Goal: Task Accomplishment & Management: Manage account settings

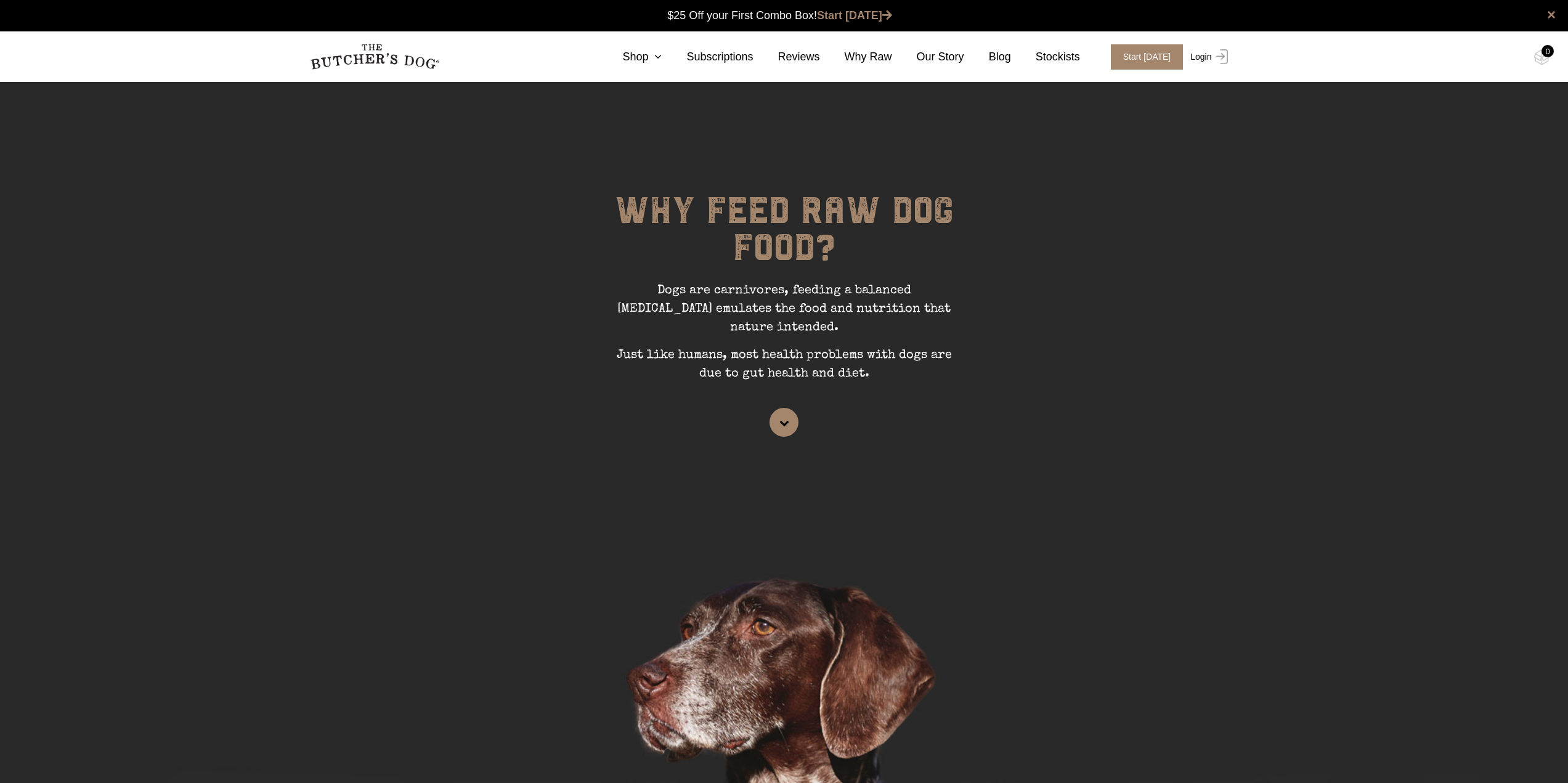
click at [1199, 61] on link "Login" at bounding box center [1207, 56] width 40 height 25
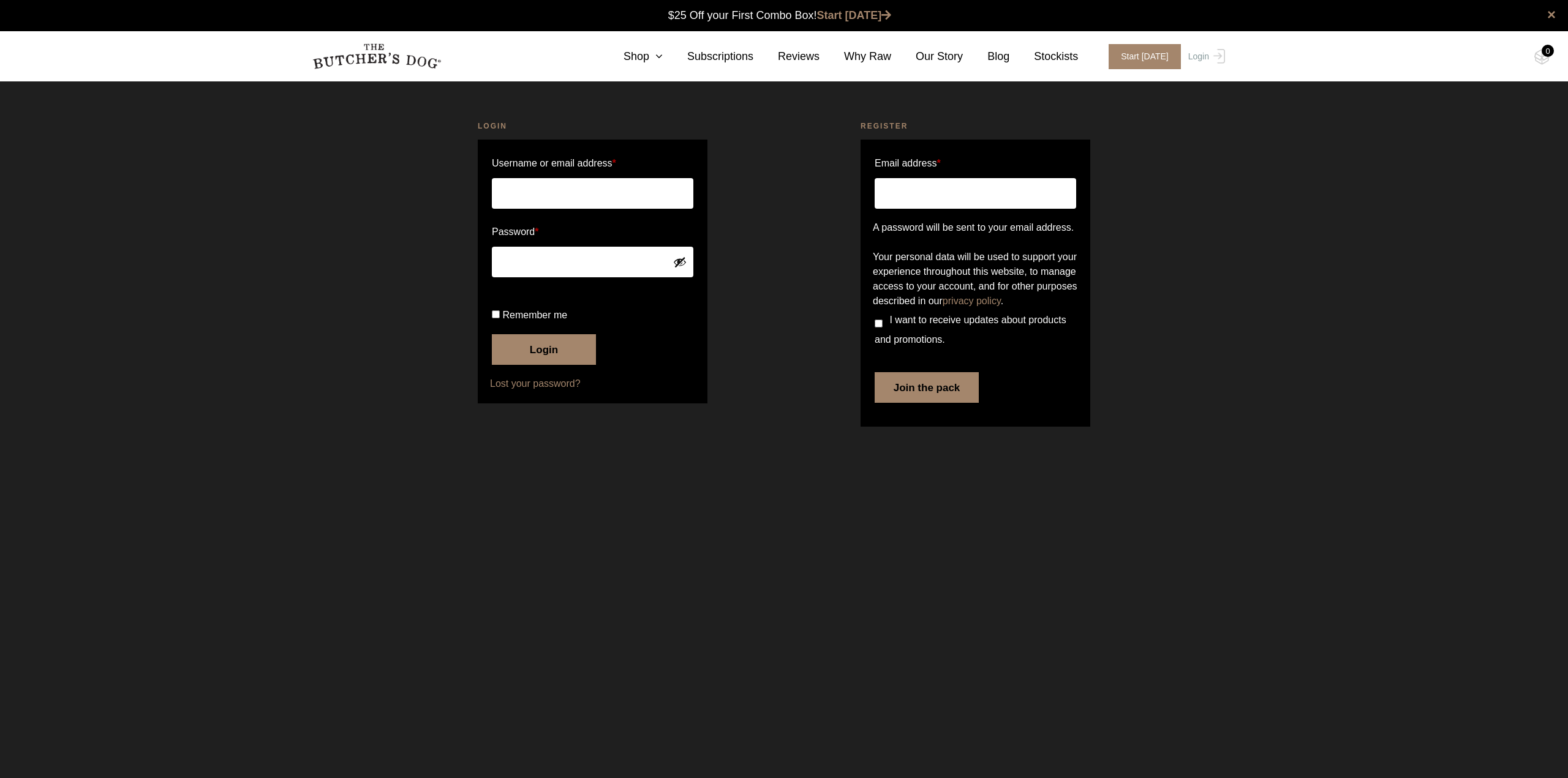
type input "amy.merriman"
click at [494, 325] on label "Remember me" at bounding box center [592, 315] width 202 height 20
click at [494, 318] on input "Remember me" at bounding box center [496, 314] width 8 height 8
checkbox input "true"
click at [513, 365] on button "Login" at bounding box center [544, 349] width 104 height 30
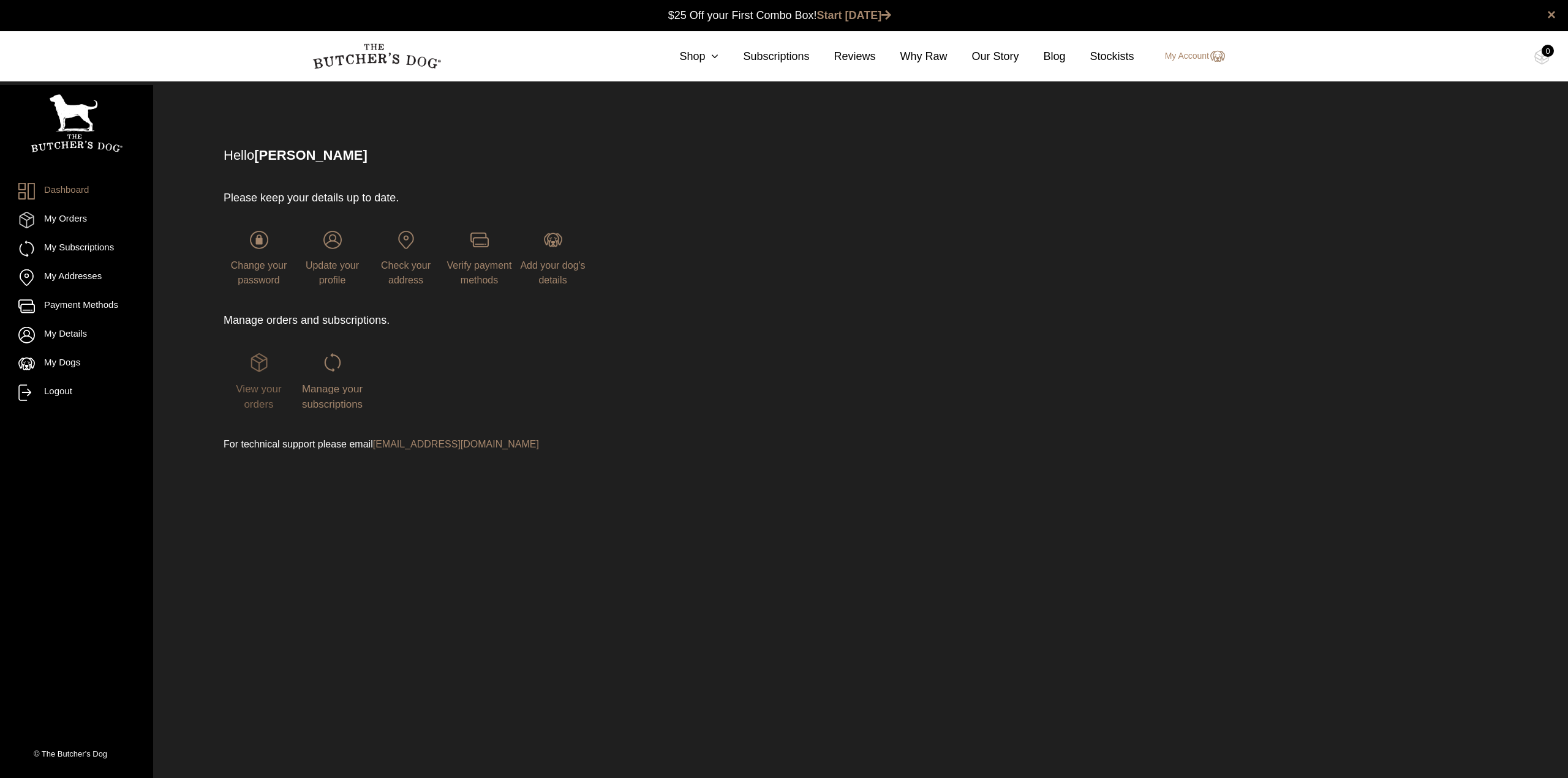
click at [260, 385] on span "View your orders" at bounding box center [258, 397] width 45 height 28
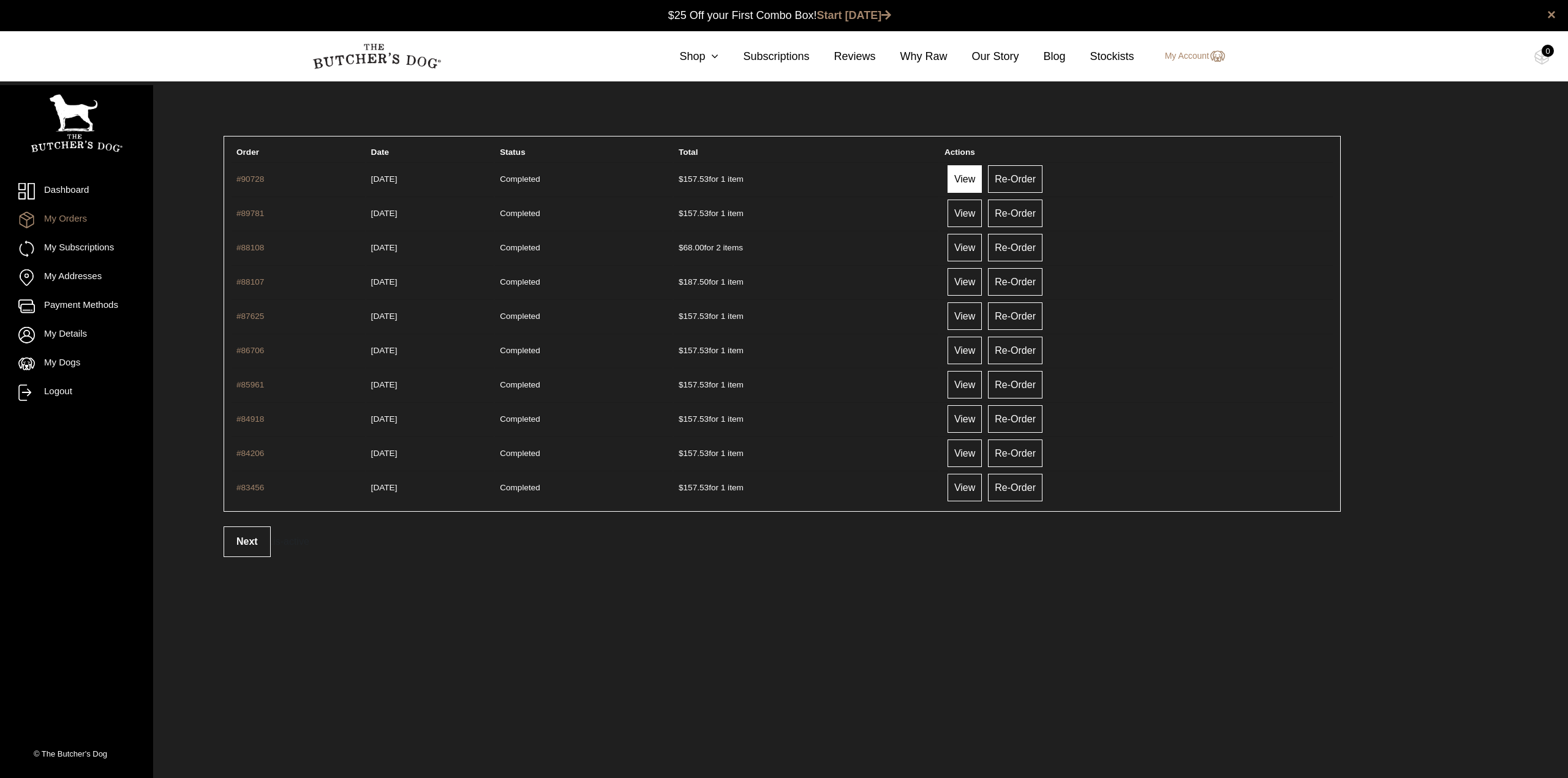
click at [982, 178] on link "View" at bounding box center [964, 179] width 34 height 28
